Goal: Use online tool/utility

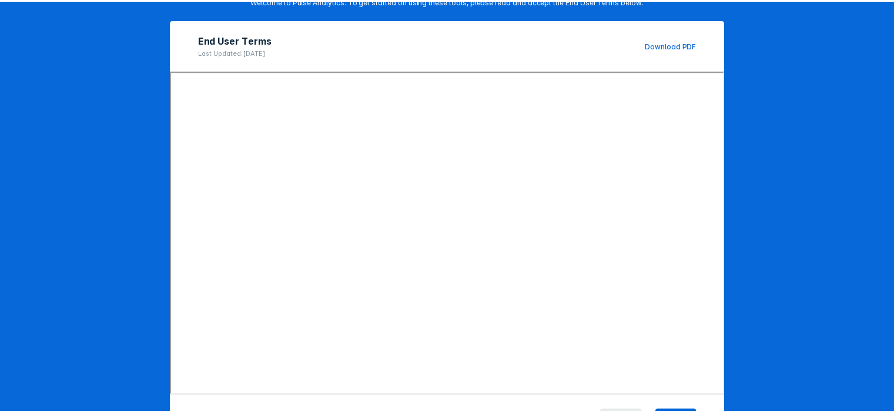
scroll to position [145, 0]
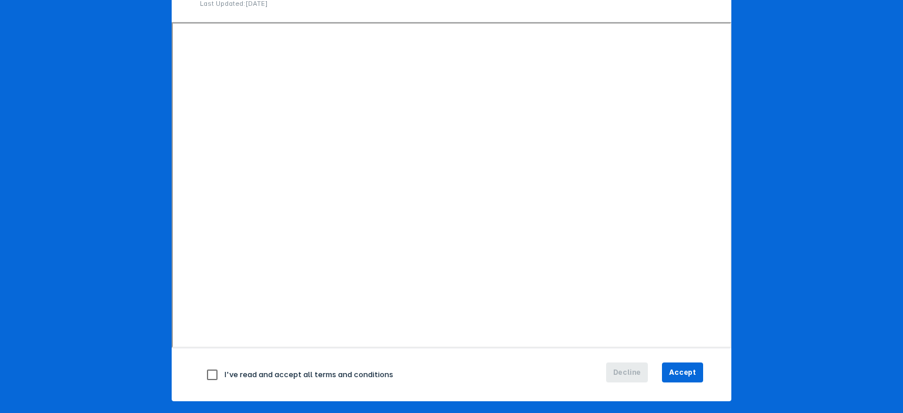
click at [681, 367] on span "Accept" at bounding box center [682, 372] width 27 height 11
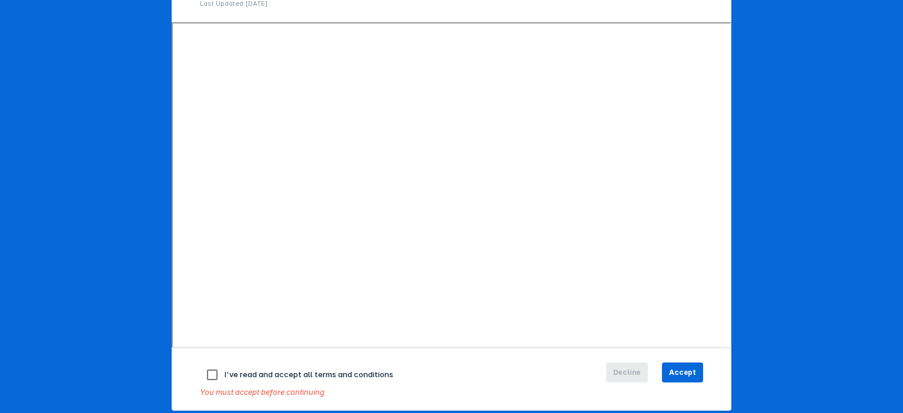
click at [225, 373] on span "I've read and accept all terms and conditions" at bounding box center [309, 374] width 169 height 9
click at [213, 376] on input "checkbox" at bounding box center [212, 375] width 25 height 25
checkbox input "true"
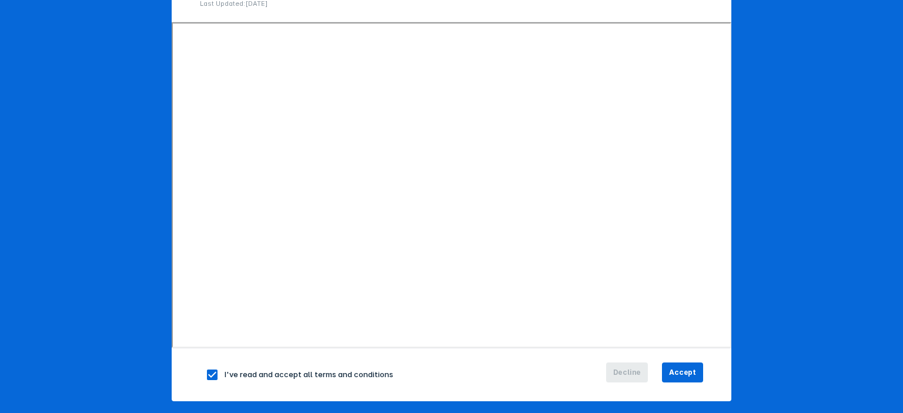
click at [694, 372] on button "Accept" at bounding box center [682, 373] width 41 height 20
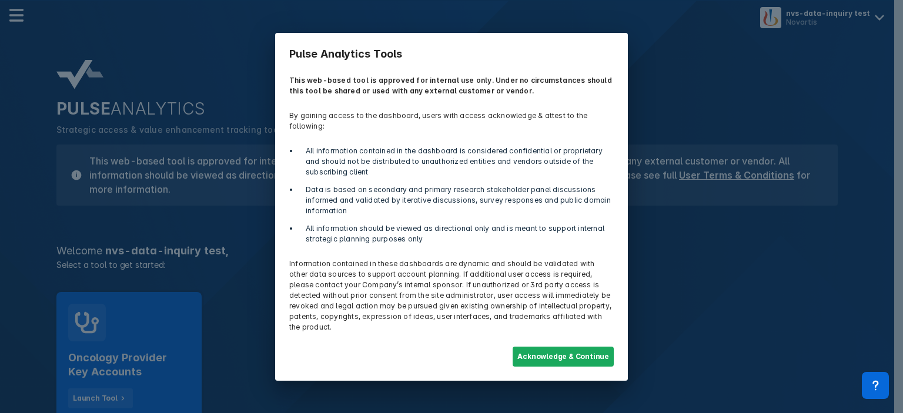
click at [573, 348] on button "Acknowledge & Continue" at bounding box center [563, 357] width 101 height 20
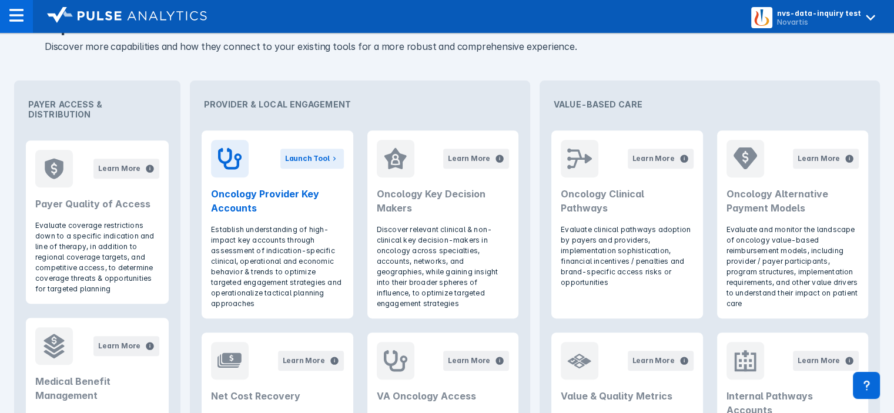
scroll to position [477, 0]
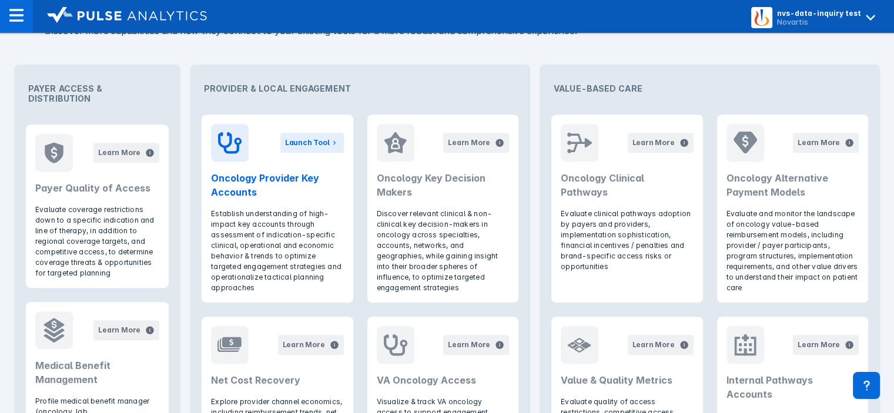
click at [249, 205] on header "Launch Tool Oncology Provider Key Accounts" at bounding box center [277, 162] width 151 height 94
